Goal: Find specific page/section: Find specific page/section

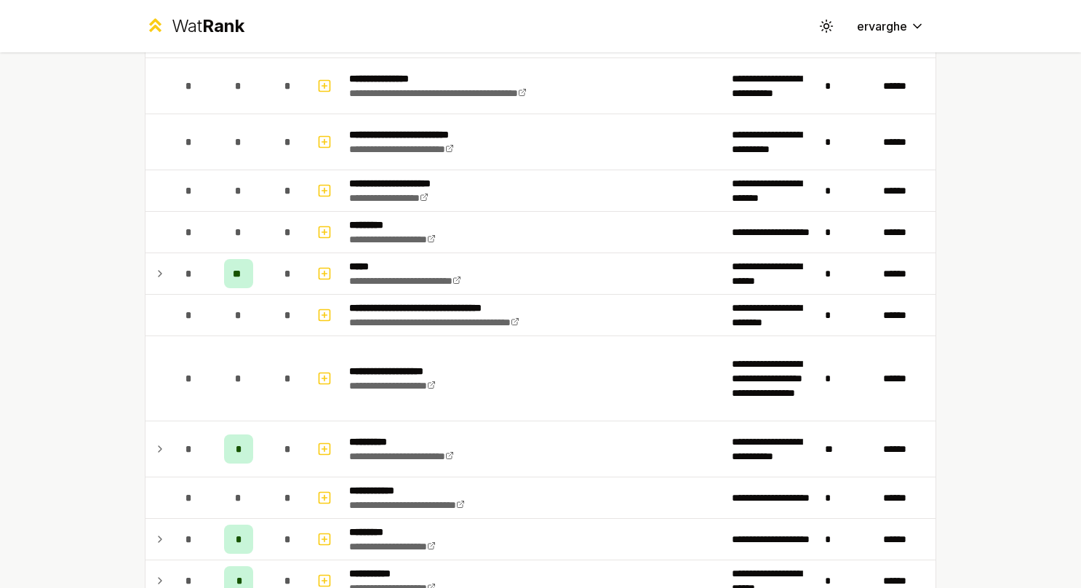
scroll to position [945, 0]
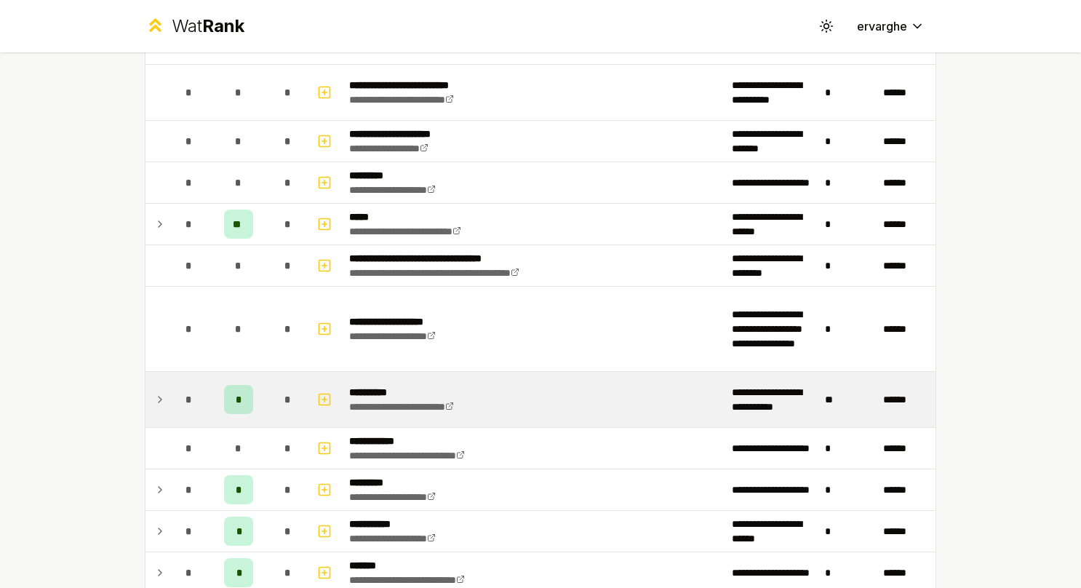
click at [156, 399] on icon at bounding box center [160, 399] width 12 height 17
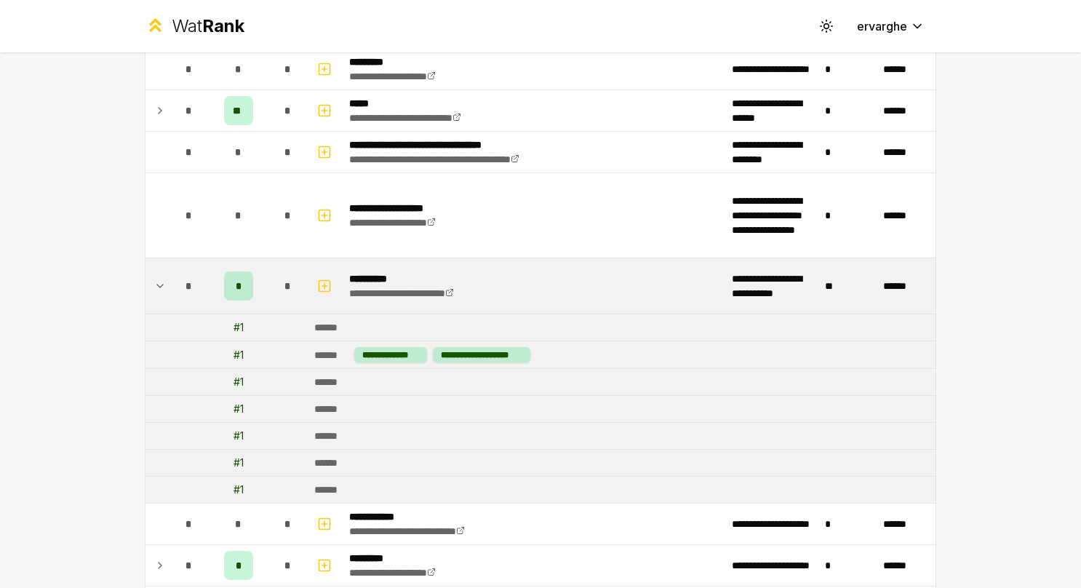
scroll to position [1091, 0]
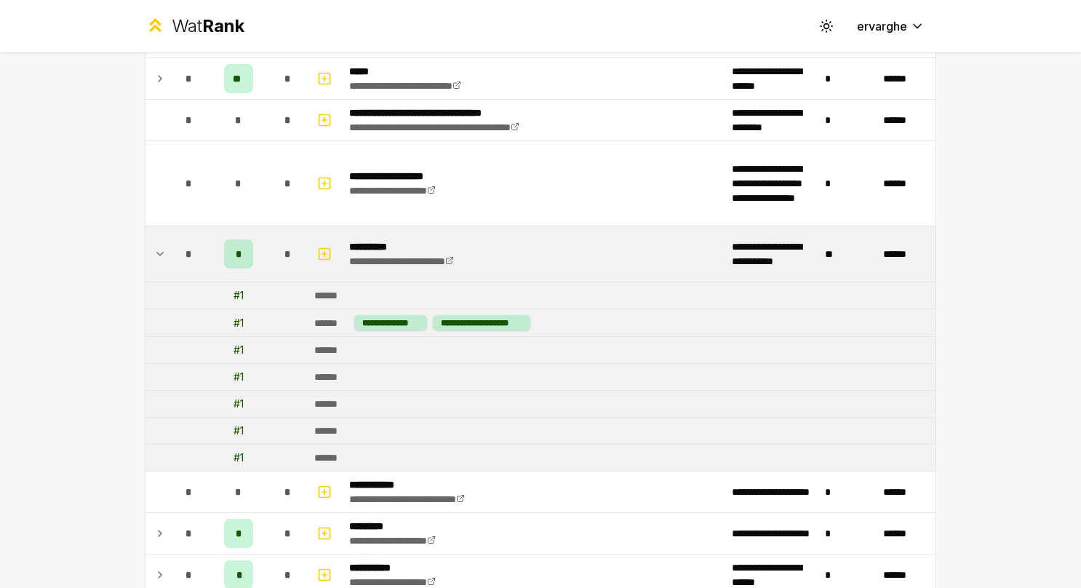
click at [159, 249] on icon at bounding box center [160, 253] width 12 height 17
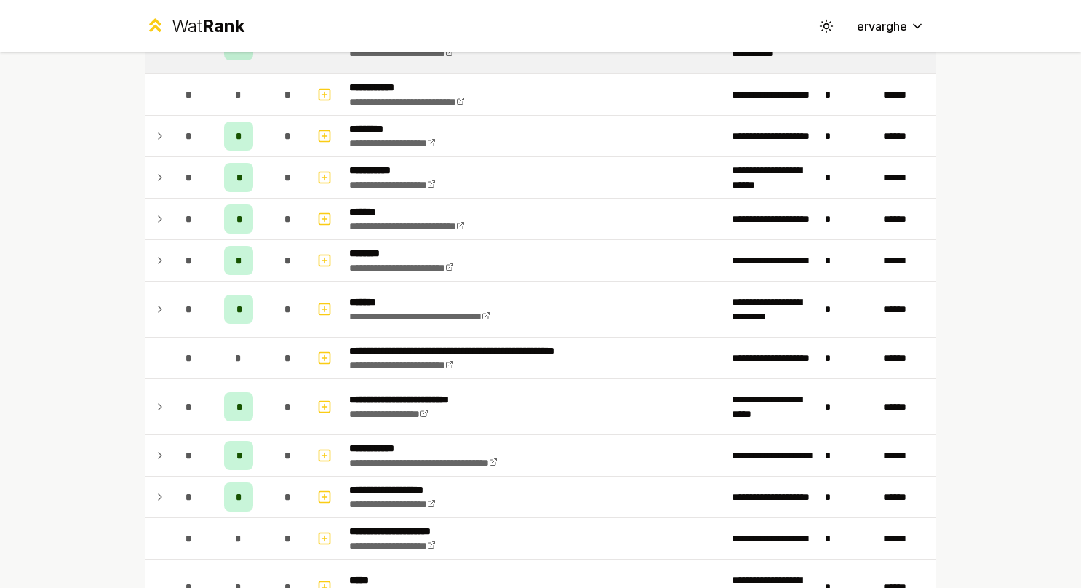
scroll to position [1382, 0]
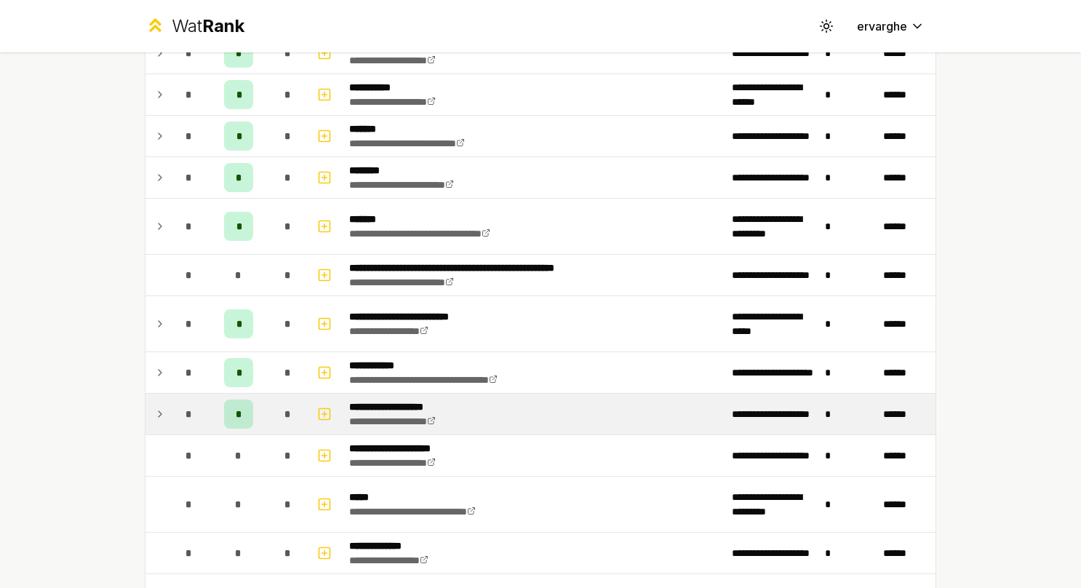
click at [161, 404] on td at bounding box center [156, 413] width 23 height 41
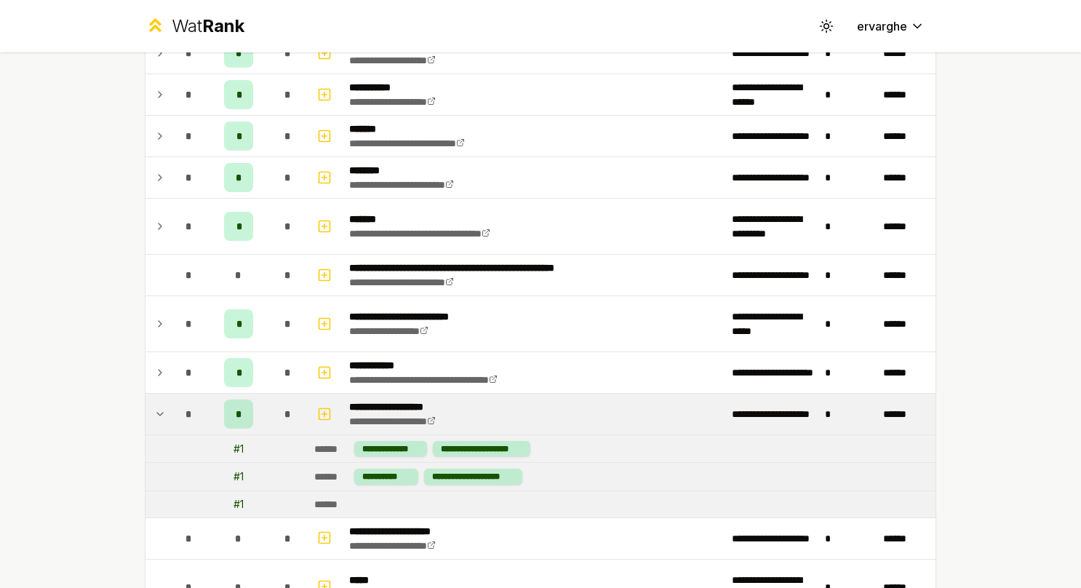
click at [161, 404] on td at bounding box center [156, 413] width 23 height 41
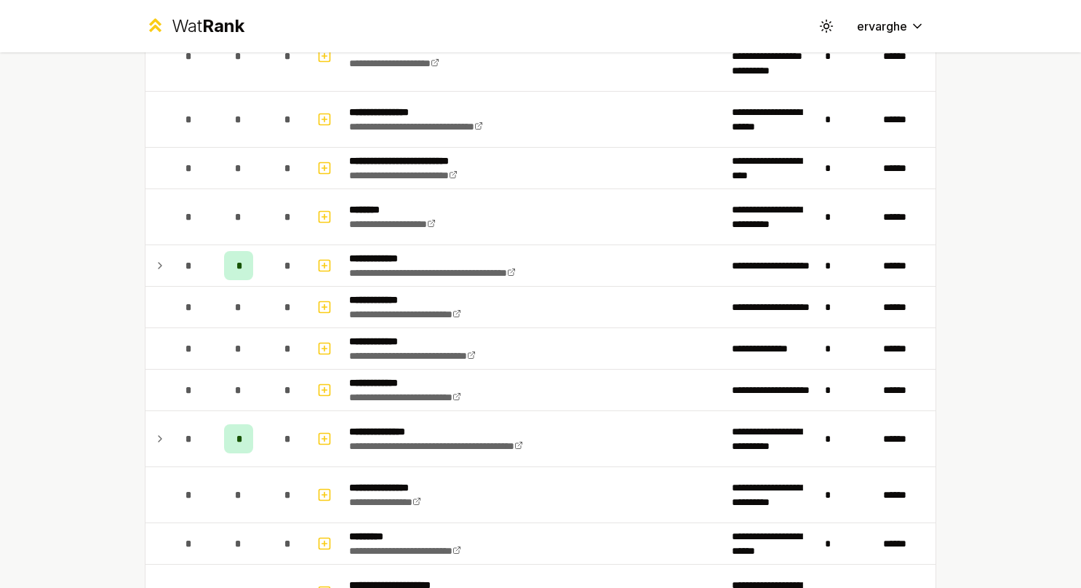
scroll to position [2764, 0]
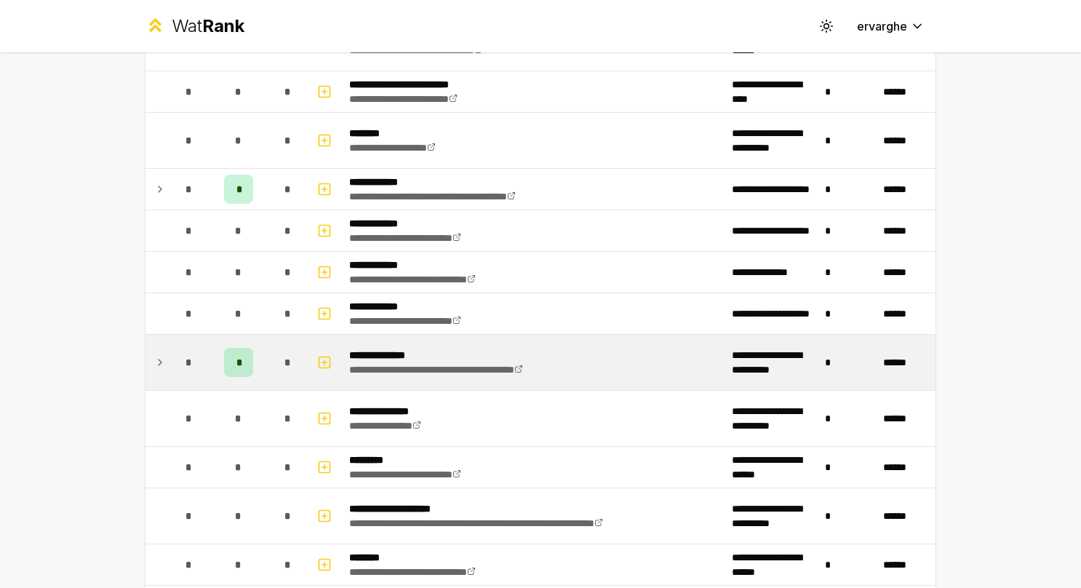
click at [156, 358] on td at bounding box center [156, 362] width 23 height 55
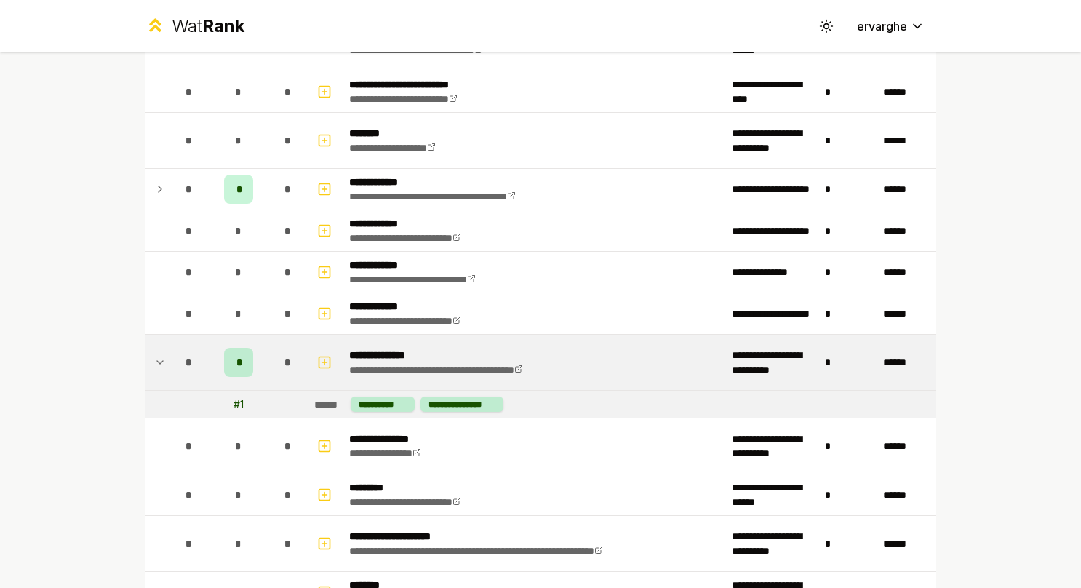
click at [156, 358] on td at bounding box center [156, 362] width 23 height 55
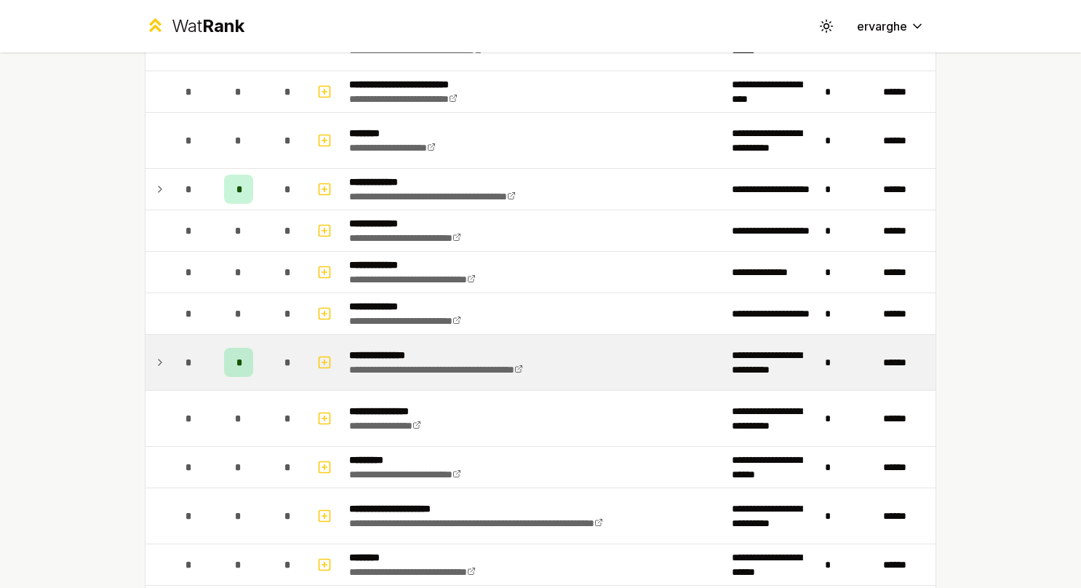
scroll to position [2918, 0]
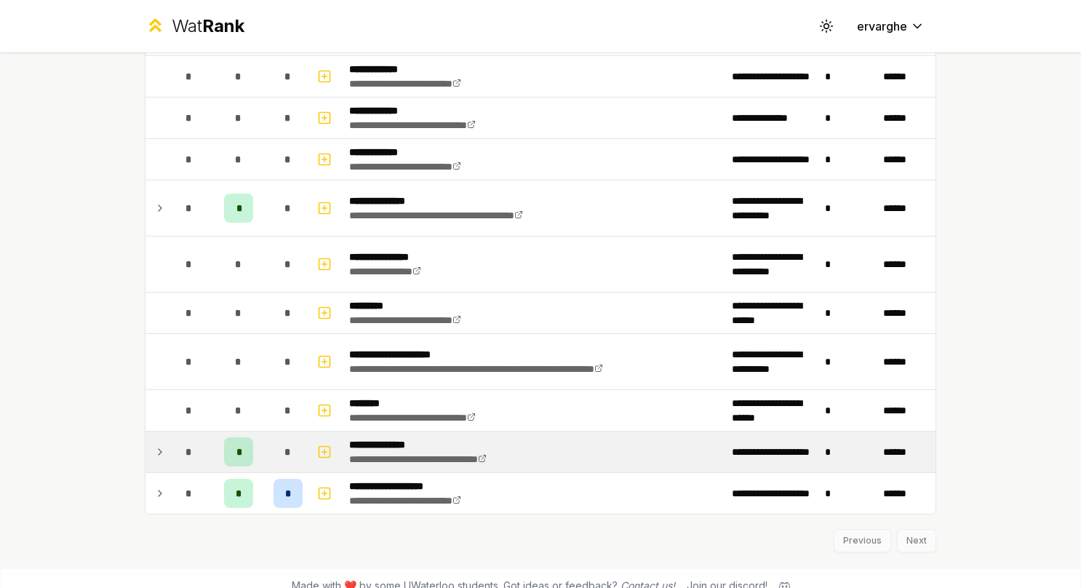
click at [154, 443] on icon at bounding box center [160, 451] width 12 height 17
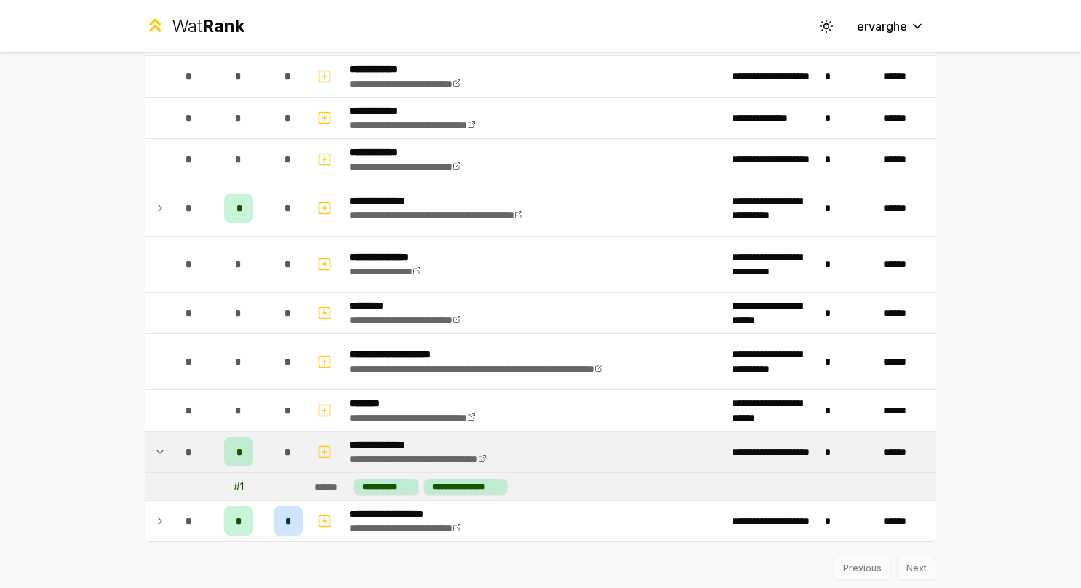
click at [154, 443] on icon at bounding box center [160, 451] width 12 height 17
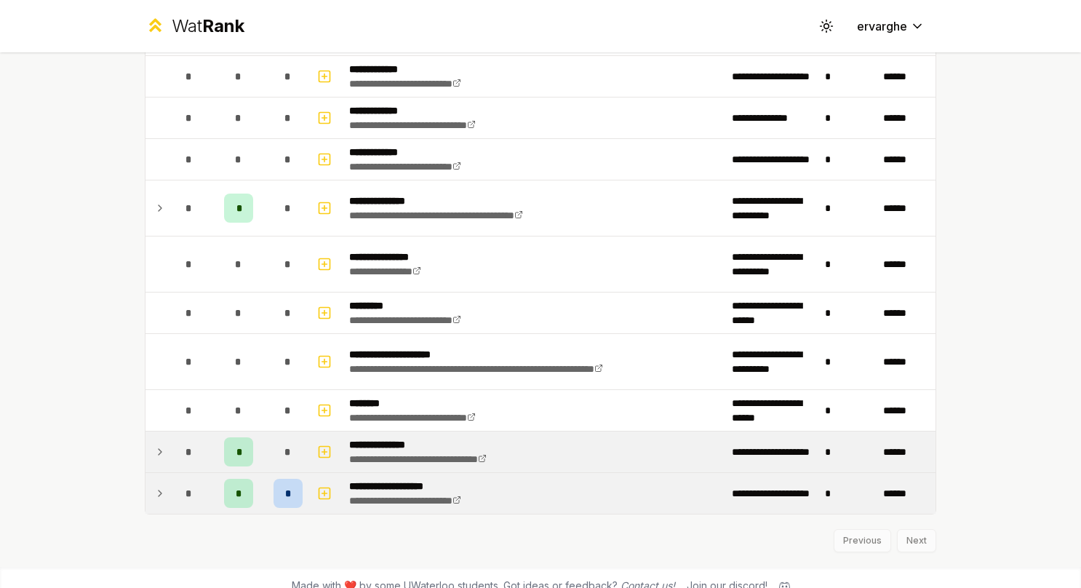
click at [159, 490] on icon at bounding box center [160, 493] width 3 height 6
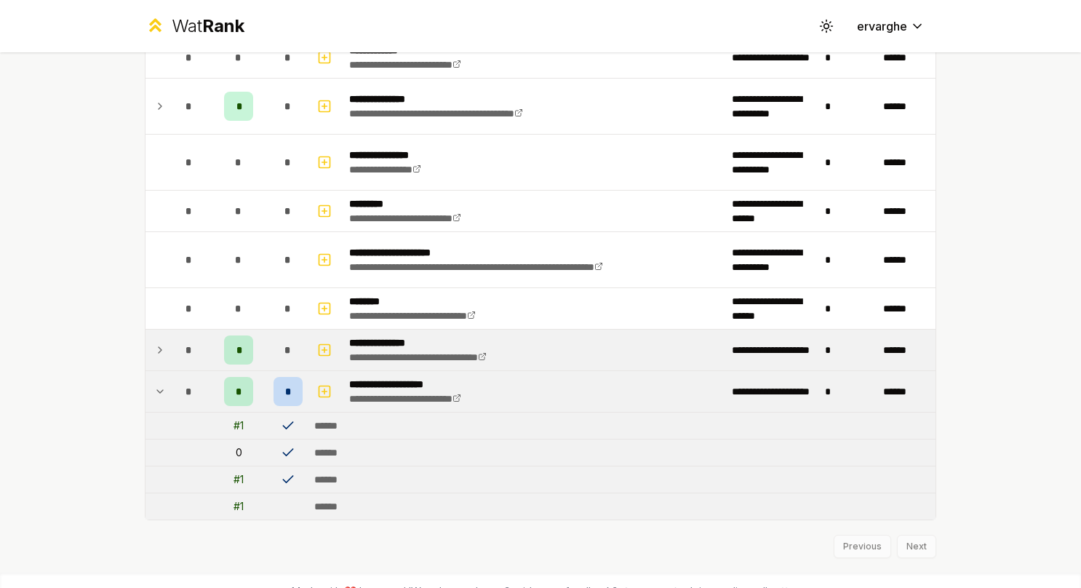
scroll to position [3024, 0]
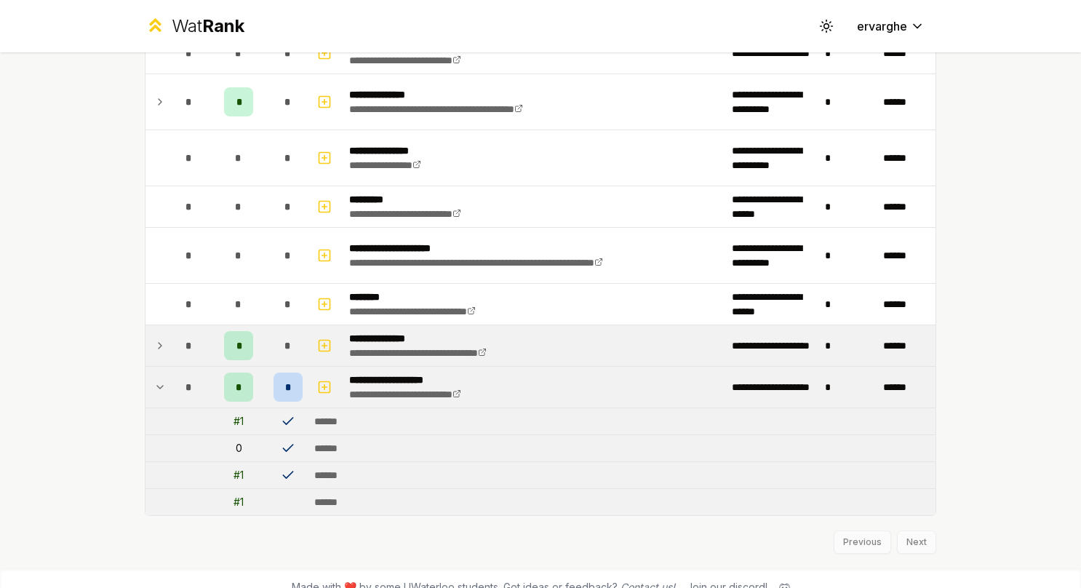
click at [156, 378] on icon at bounding box center [160, 386] width 12 height 17
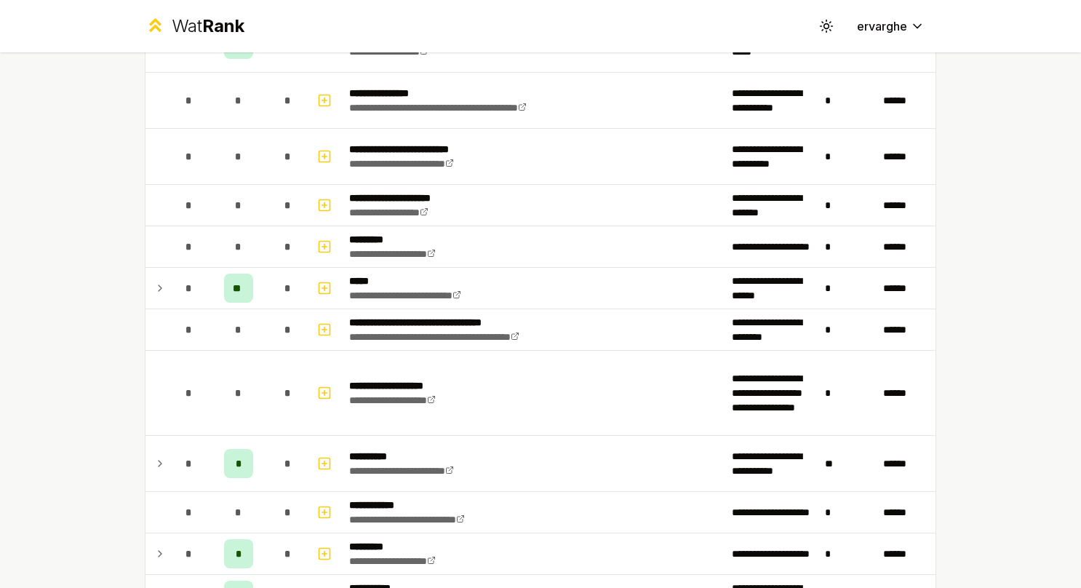
scroll to position [736, 0]
